Goal: Task Accomplishment & Management: Manage account settings

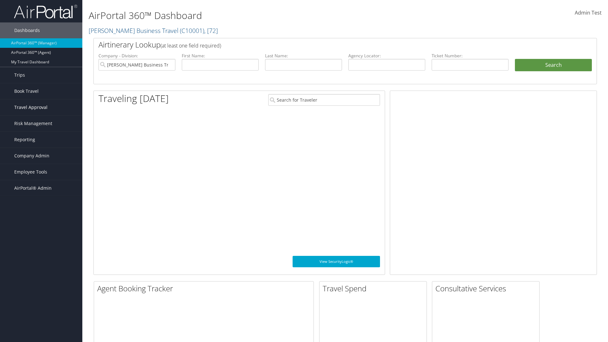
click at [41, 107] on span "Travel Approval" at bounding box center [30, 107] width 33 height 16
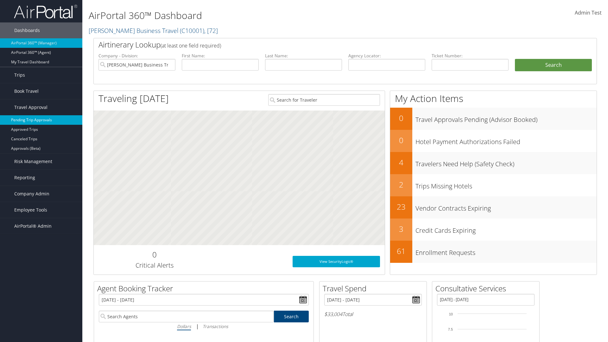
click at [41, 120] on link "Pending Trip Approvals" at bounding box center [41, 120] width 82 height 10
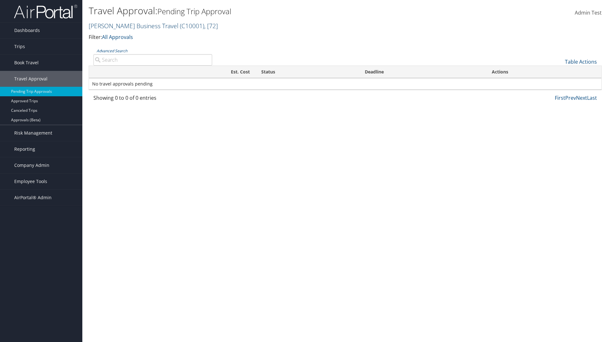
click at [130, 26] on link "[PERSON_NAME] Business Travel ( C10001 ) , [ 72 ]" at bounding box center [153, 26] width 129 height 9
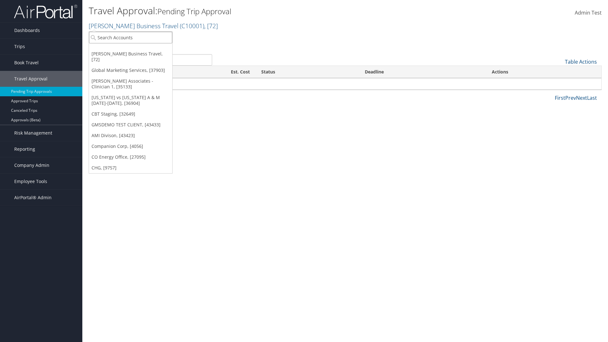
click at [130, 37] on input "search" at bounding box center [130, 38] width 83 height 12
type input "Global Marketing Services"
click at [137, 55] on div "Account" at bounding box center [137, 55] width 102 height 6
